Goal: Information Seeking & Learning: Learn about a topic

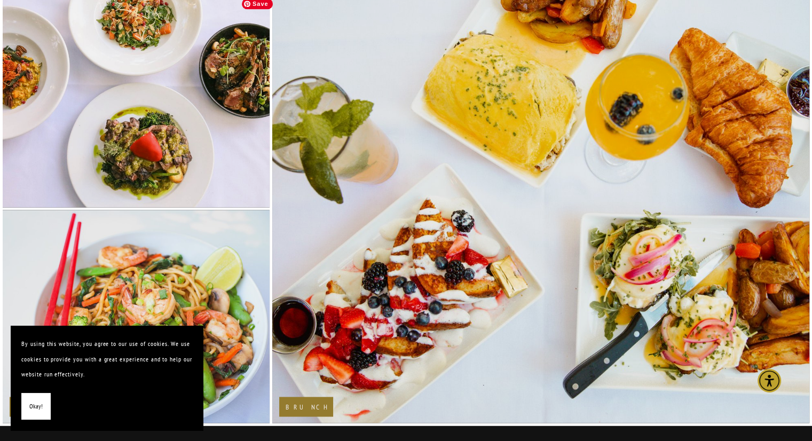
scroll to position [2225, 0]
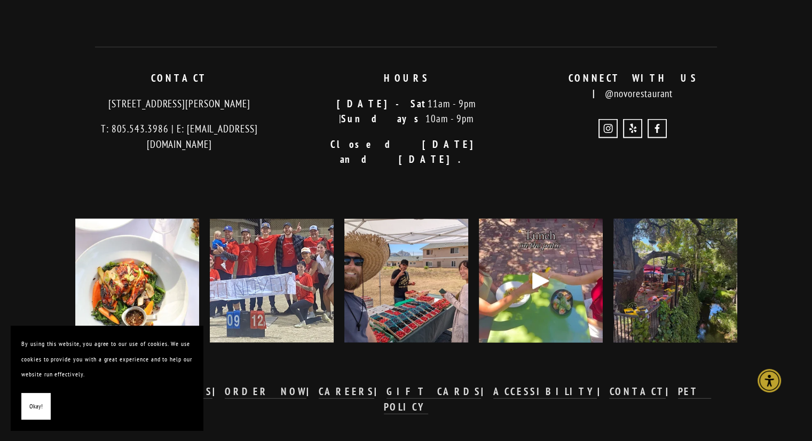
click at [221, 107] on p "[STREET_ADDRESS][PERSON_NAME]" at bounding box center [179, 103] width 209 height 15
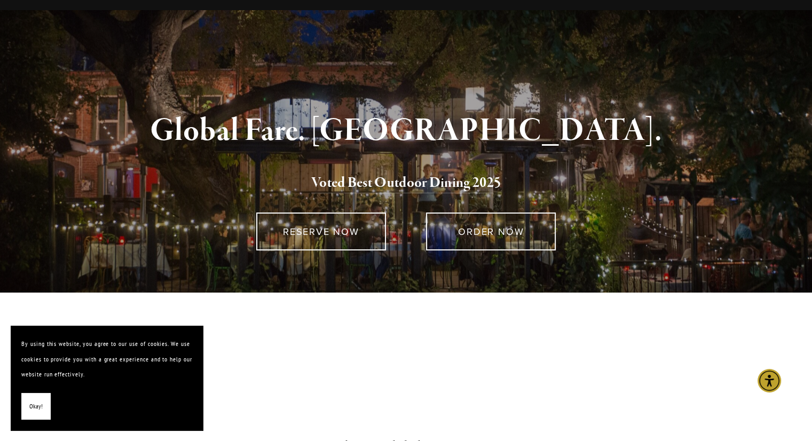
scroll to position [0, 0]
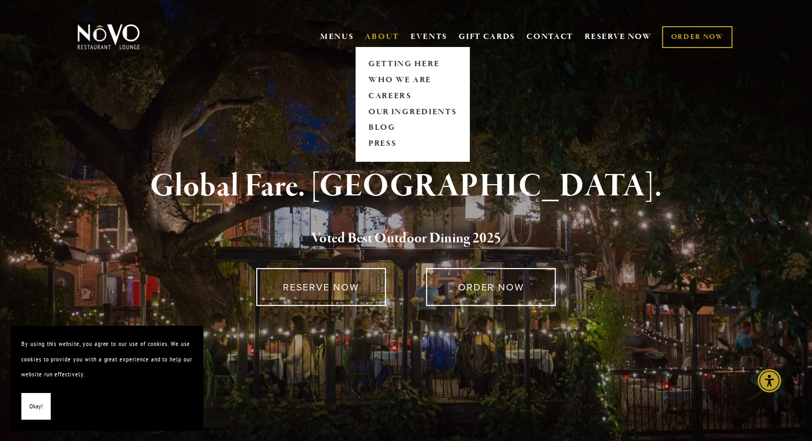
click at [380, 40] on link "ABOUT" at bounding box center [382, 36] width 35 height 11
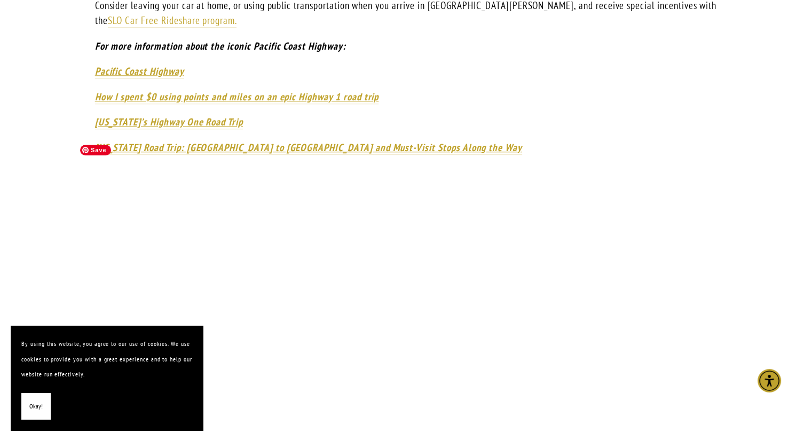
scroll to position [976, 0]
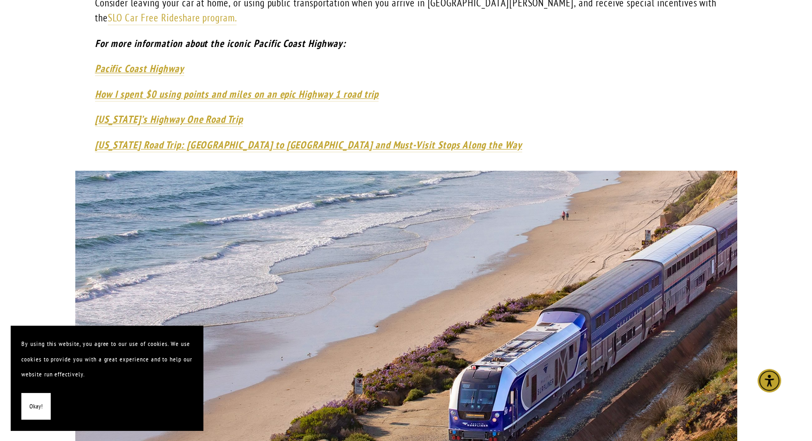
click at [43, 404] on button "Okay!" at bounding box center [35, 406] width 29 height 27
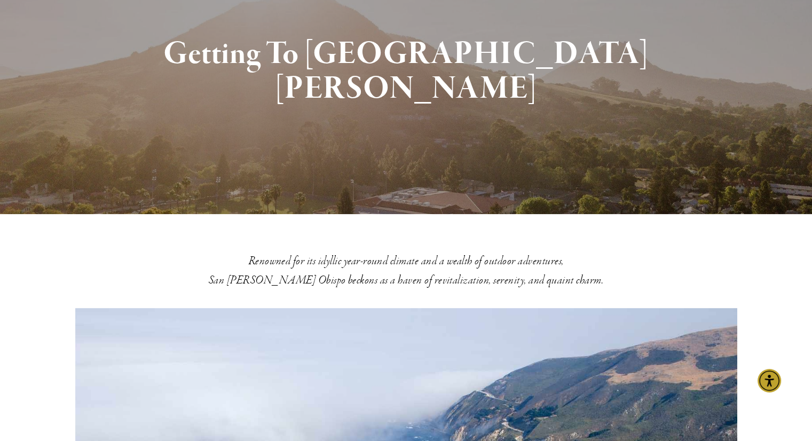
scroll to position [0, 0]
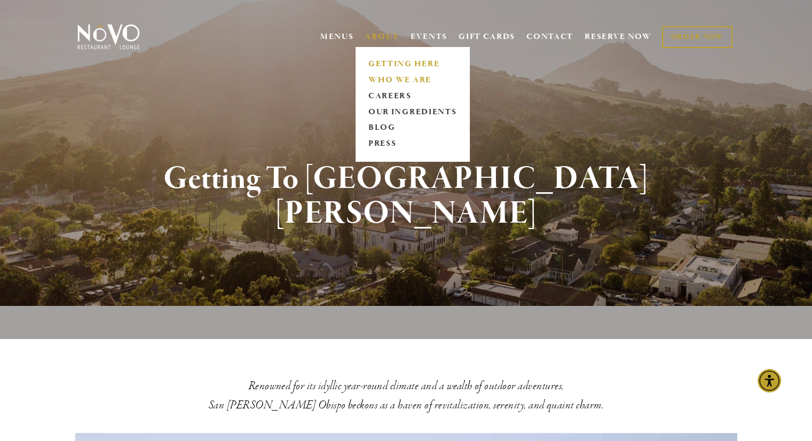
click at [382, 82] on link "WHO WE ARE" at bounding box center [412, 80] width 95 height 16
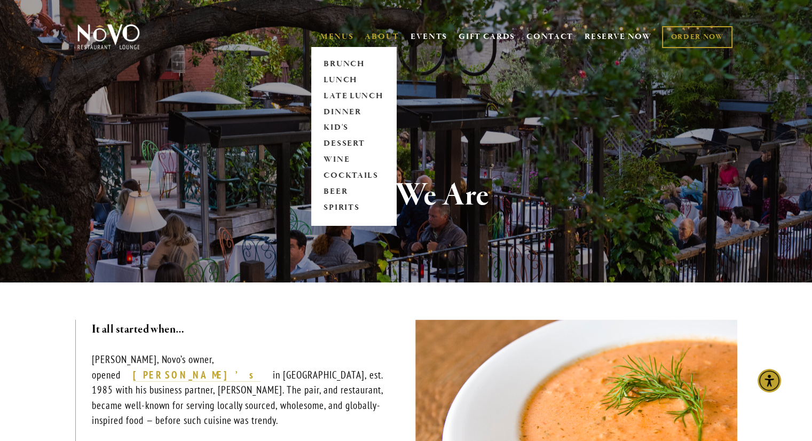
click at [338, 39] on link "MENUS" at bounding box center [337, 36] width 34 height 11
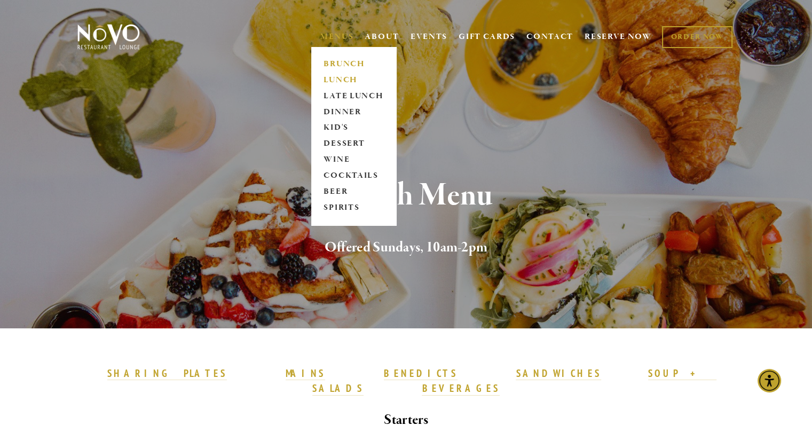
click at [344, 82] on link "LUNCH" at bounding box center [353, 80] width 67 height 16
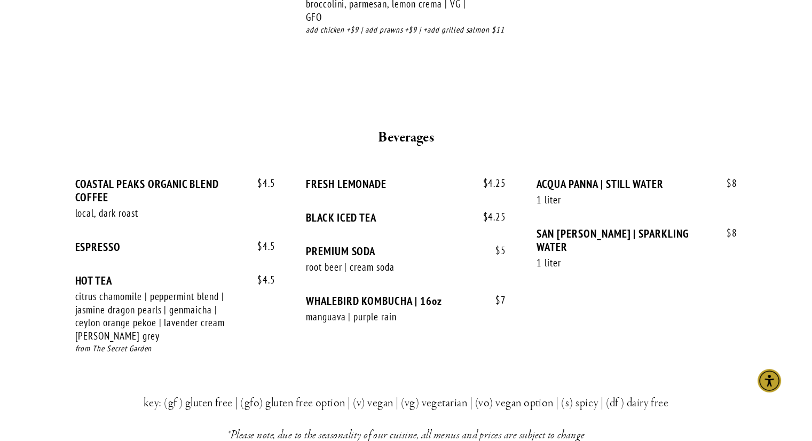
scroll to position [2209, 0]
